Goal: Find contact information: Find contact information

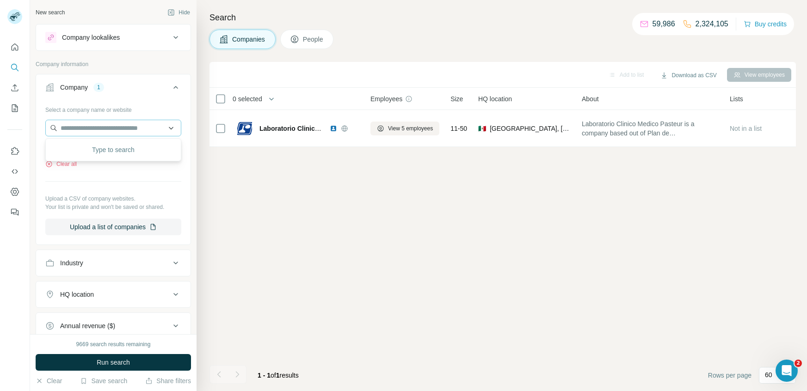
click at [102, 125] on input "text" at bounding box center [113, 128] width 136 height 17
type input "**********"
click at [109, 151] on p "PedidosYa" at bounding box center [94, 148] width 44 height 9
click at [79, 151] on icon "button" at bounding box center [75, 147] width 7 height 7
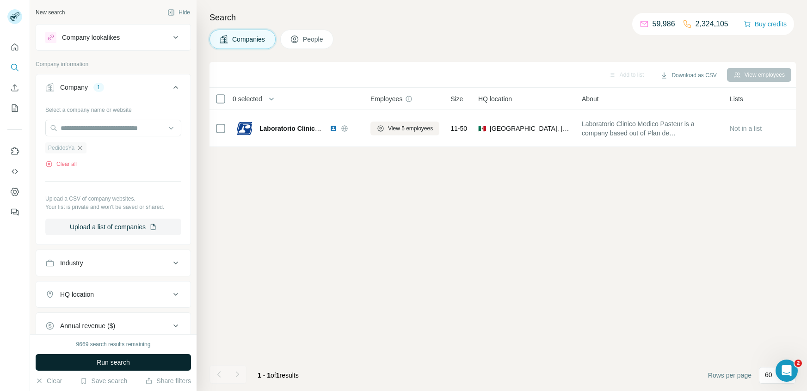
click at [114, 361] on span "Run search" at bounding box center [113, 362] width 33 height 9
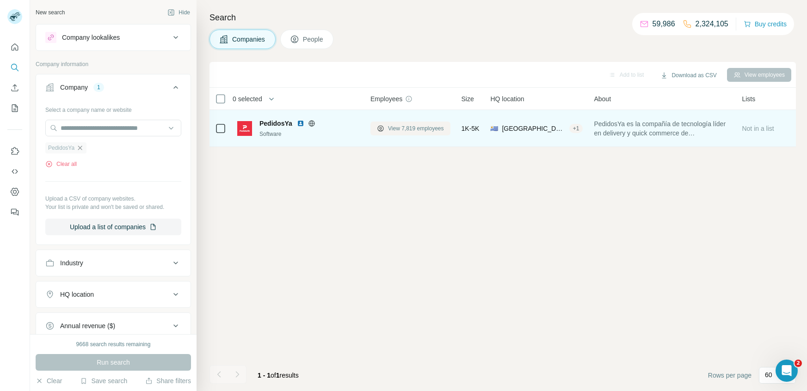
click at [404, 126] on span "View 7,819 employees" at bounding box center [416, 128] width 56 height 8
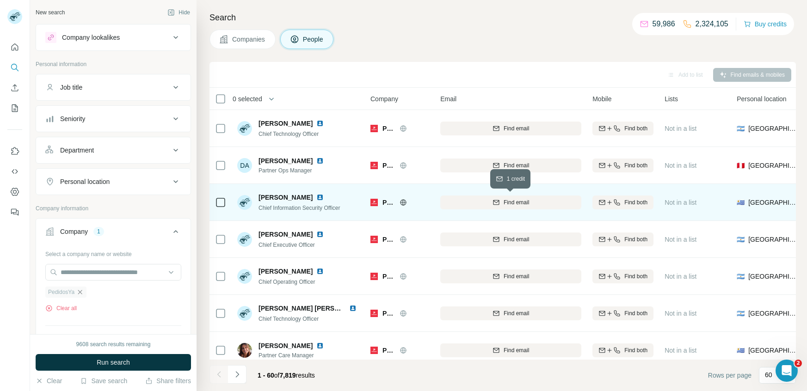
click at [521, 204] on span "Find email" at bounding box center [516, 202] width 25 height 8
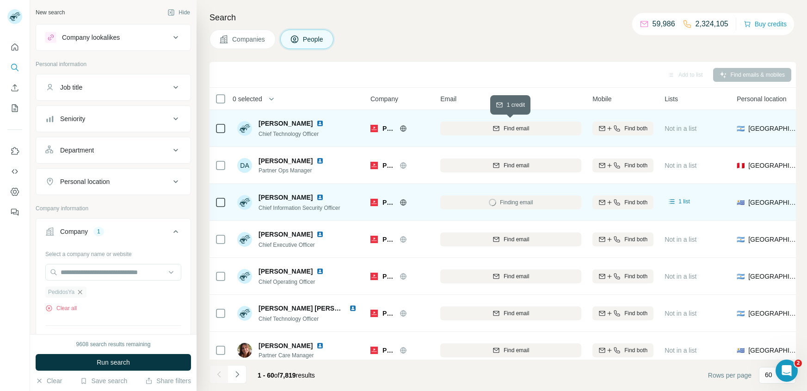
click at [525, 128] on span "Find email" at bounding box center [516, 128] width 25 height 8
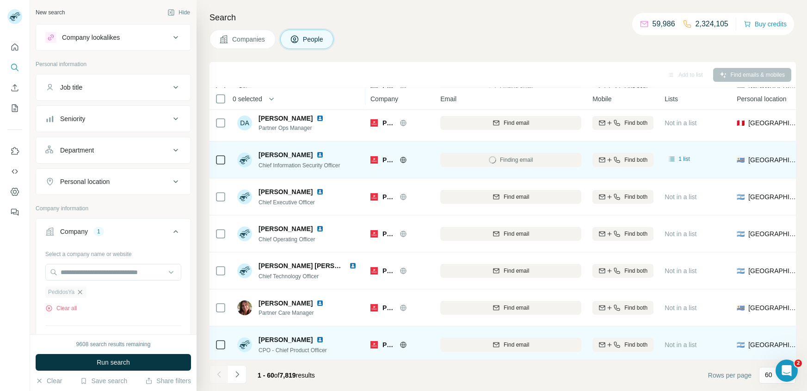
scroll to position [44, 0]
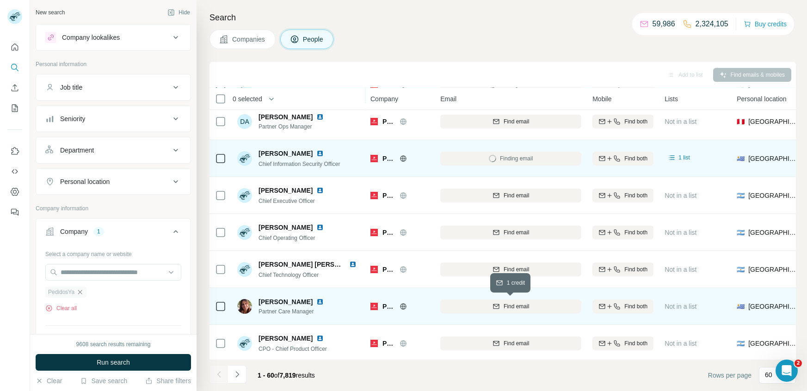
click at [510, 306] on span "Find email" at bounding box center [516, 307] width 25 height 8
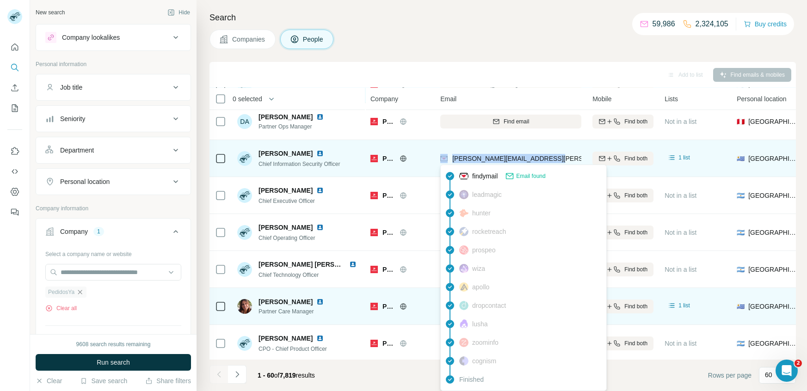
drag, startPoint x: 563, startPoint y: 155, endPoint x: 449, endPoint y: 159, distance: 114.3
click at [449, 159] on div "[PERSON_NAME][EMAIL_ADDRESS][PERSON_NAME][DOMAIN_NAME]" at bounding box center [510, 158] width 141 height 25
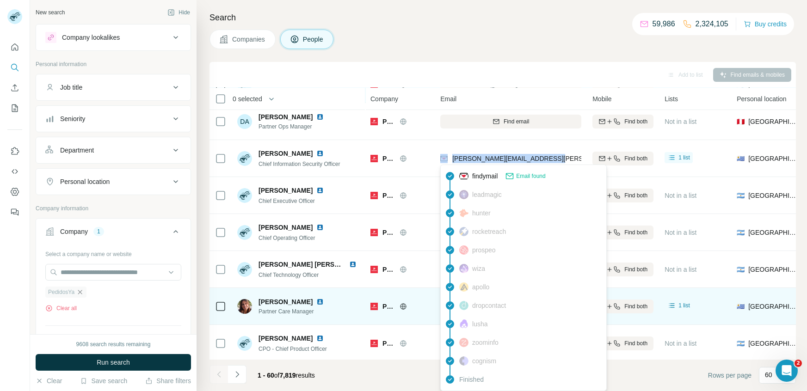
copy div "[PERSON_NAME][EMAIL_ADDRESS][PERSON_NAME][DOMAIN_NAME]"
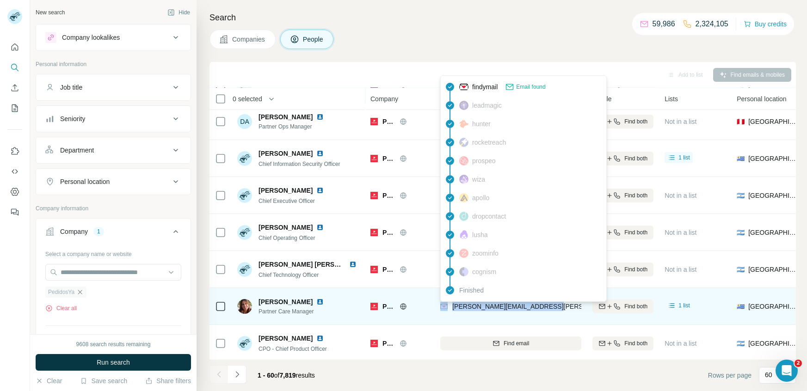
drag, startPoint x: 544, startPoint y: 309, endPoint x: 450, endPoint y: 308, distance: 94.4
click at [450, 308] on div "[PERSON_NAME][EMAIL_ADDRESS][PERSON_NAME][DOMAIN_NAME]" at bounding box center [510, 306] width 141 height 25
copy div "[PERSON_NAME][EMAIL_ADDRESS][PERSON_NAME][DOMAIN_NAME]"
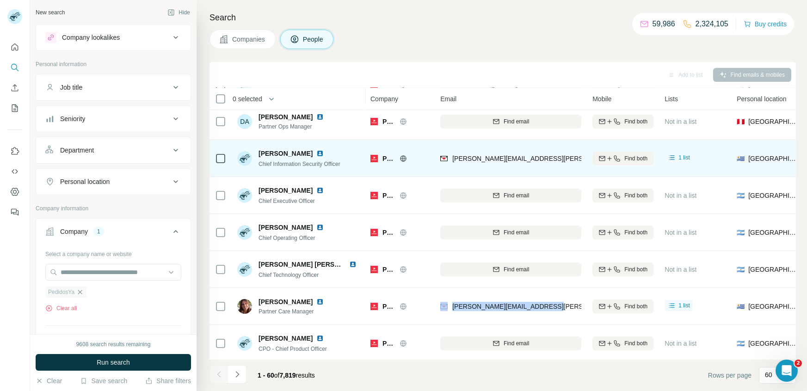
drag, startPoint x: 315, startPoint y: 153, endPoint x: 257, endPoint y: 151, distance: 57.4
click at [257, 151] on div "[PERSON_NAME] Chief Information Security Officer" at bounding box center [288, 158] width 103 height 19
copy span "[PERSON_NAME]"
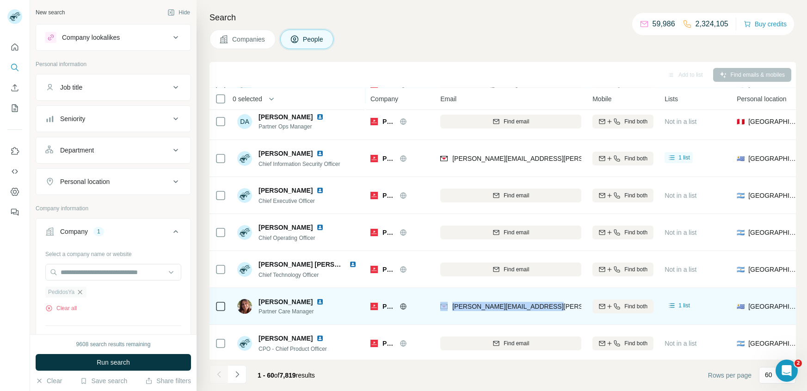
drag, startPoint x: 317, startPoint y: 300, endPoint x: 253, endPoint y: 300, distance: 64.3
click at [253, 300] on div "[PERSON_NAME] Partner Care Manager" at bounding box center [282, 306] width 90 height 19
copy div "[PERSON_NAME]"
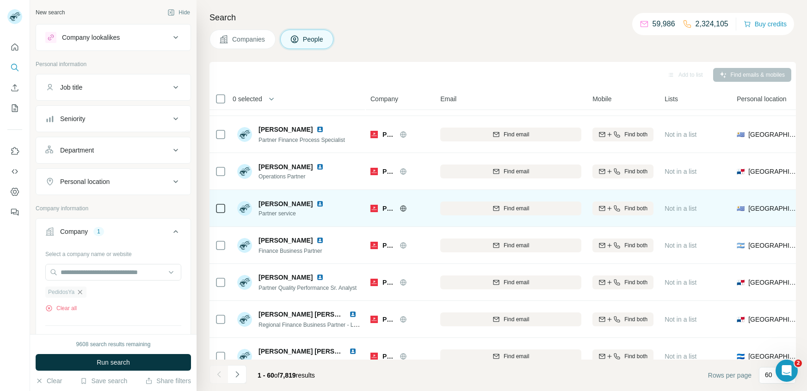
scroll to position [1970, 0]
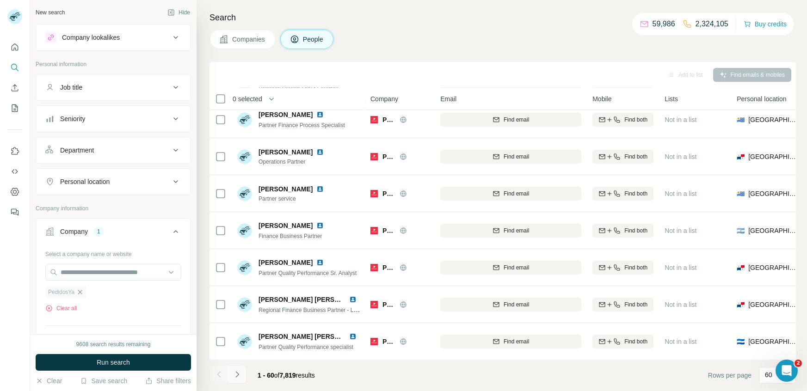
click at [234, 373] on icon "Navigate to next page" at bounding box center [237, 374] width 9 height 9
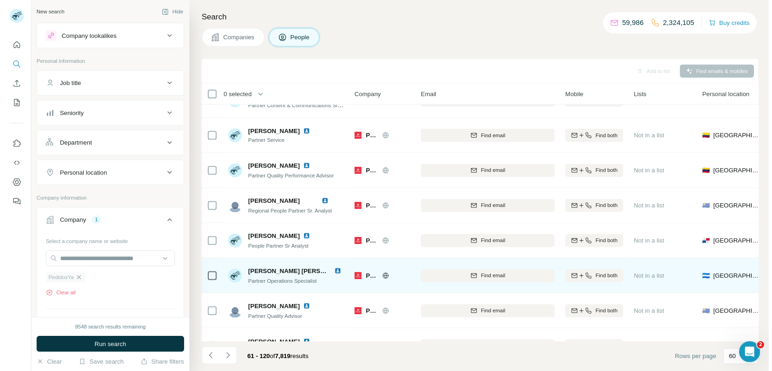
scroll to position [1526, 0]
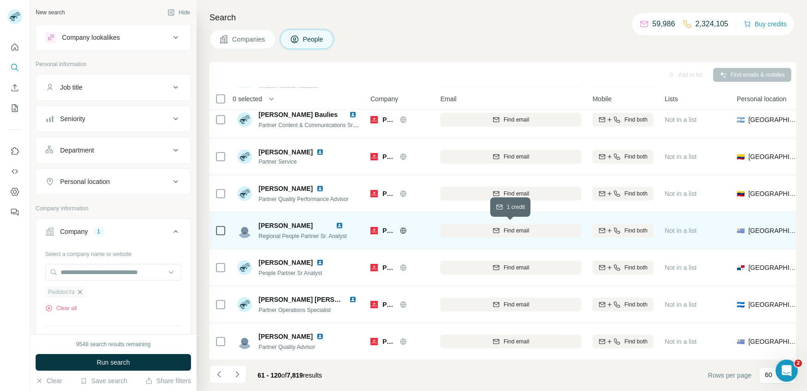
click at [515, 232] on span "Find email" at bounding box center [516, 231] width 25 height 8
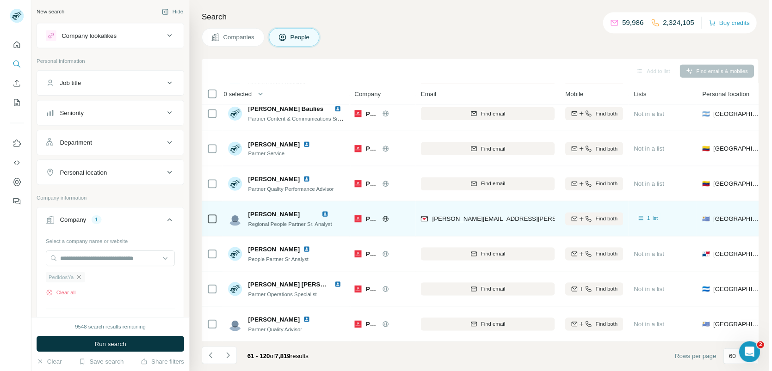
scroll to position [1525, 0]
